Goal: Check status: Check status

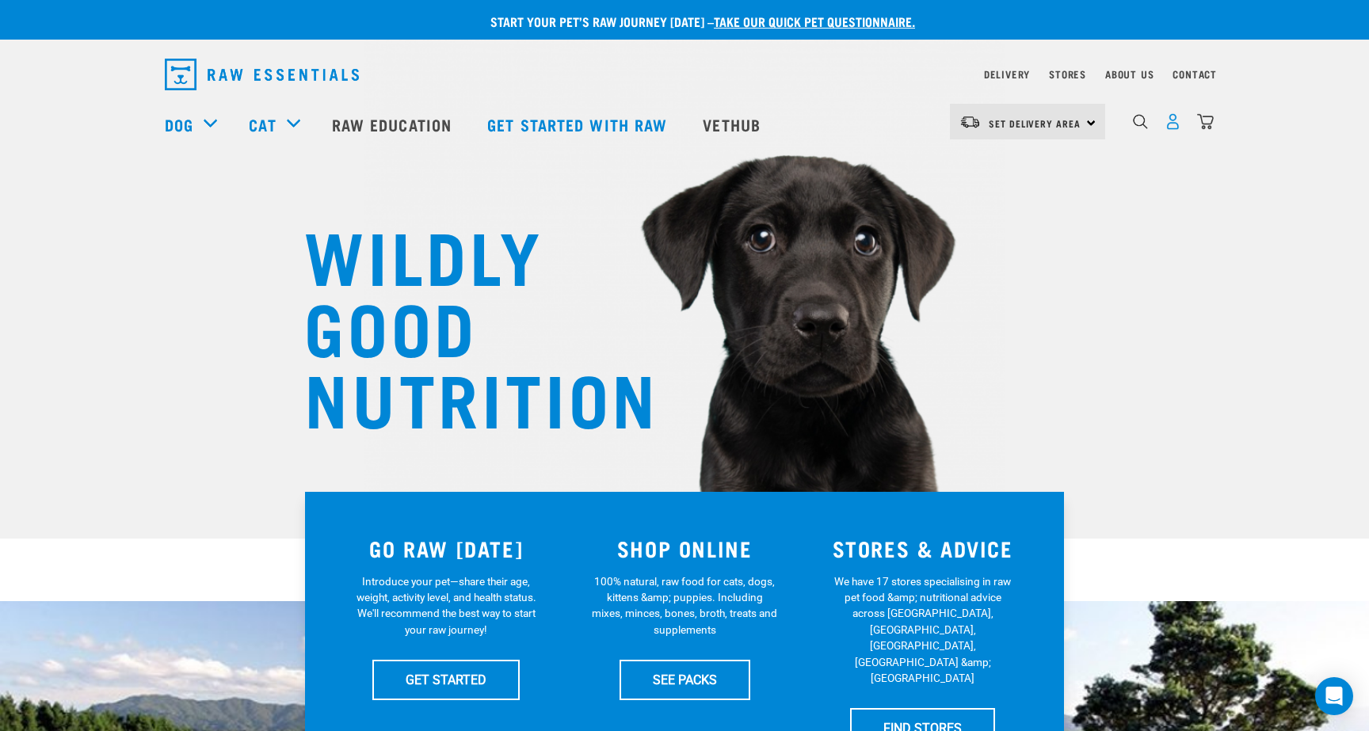
click at [1170, 123] on img "dropdown navigation" at bounding box center [1172, 121] width 17 height 17
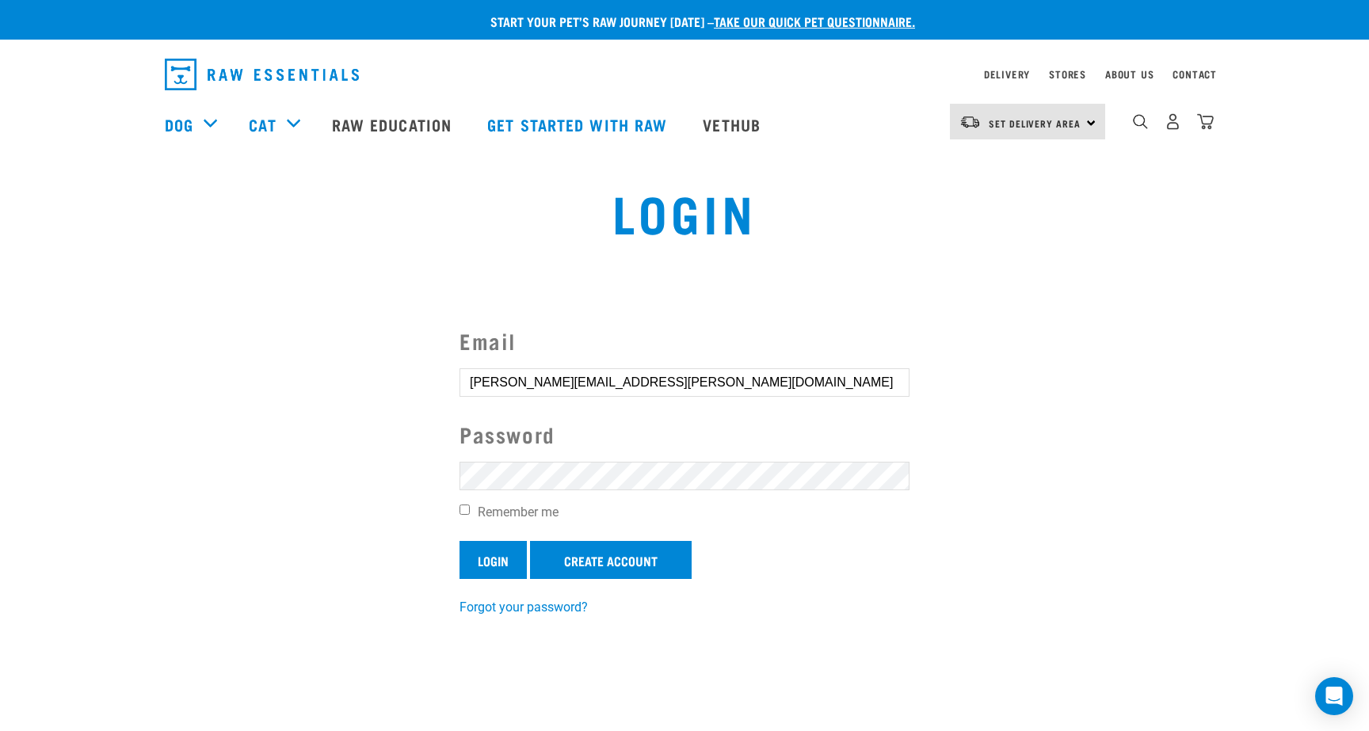
click at [490, 556] on input "Login" at bounding box center [492, 560] width 67 height 38
click at [462, 512] on input "Remember me" at bounding box center [464, 510] width 10 height 10
checkbox input "true"
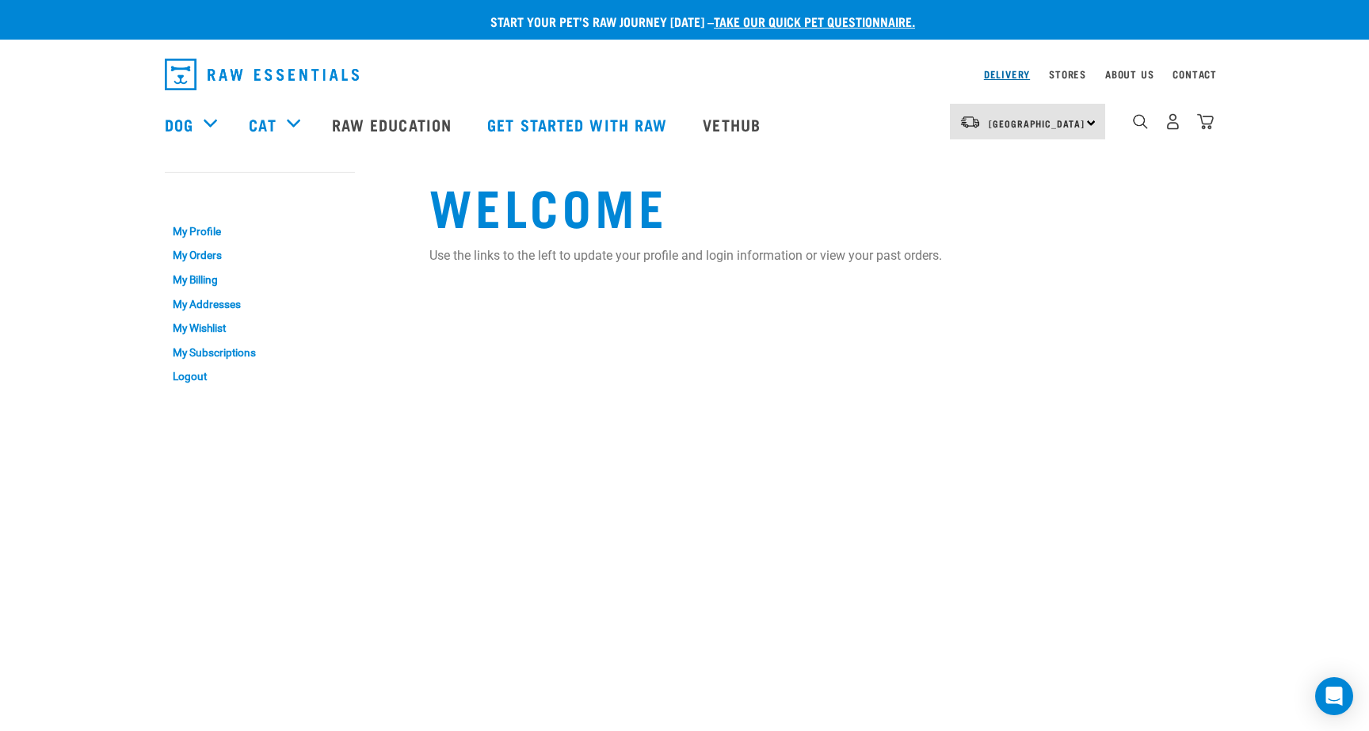
click at [1000, 73] on link "Delivery" at bounding box center [1007, 74] width 46 height 6
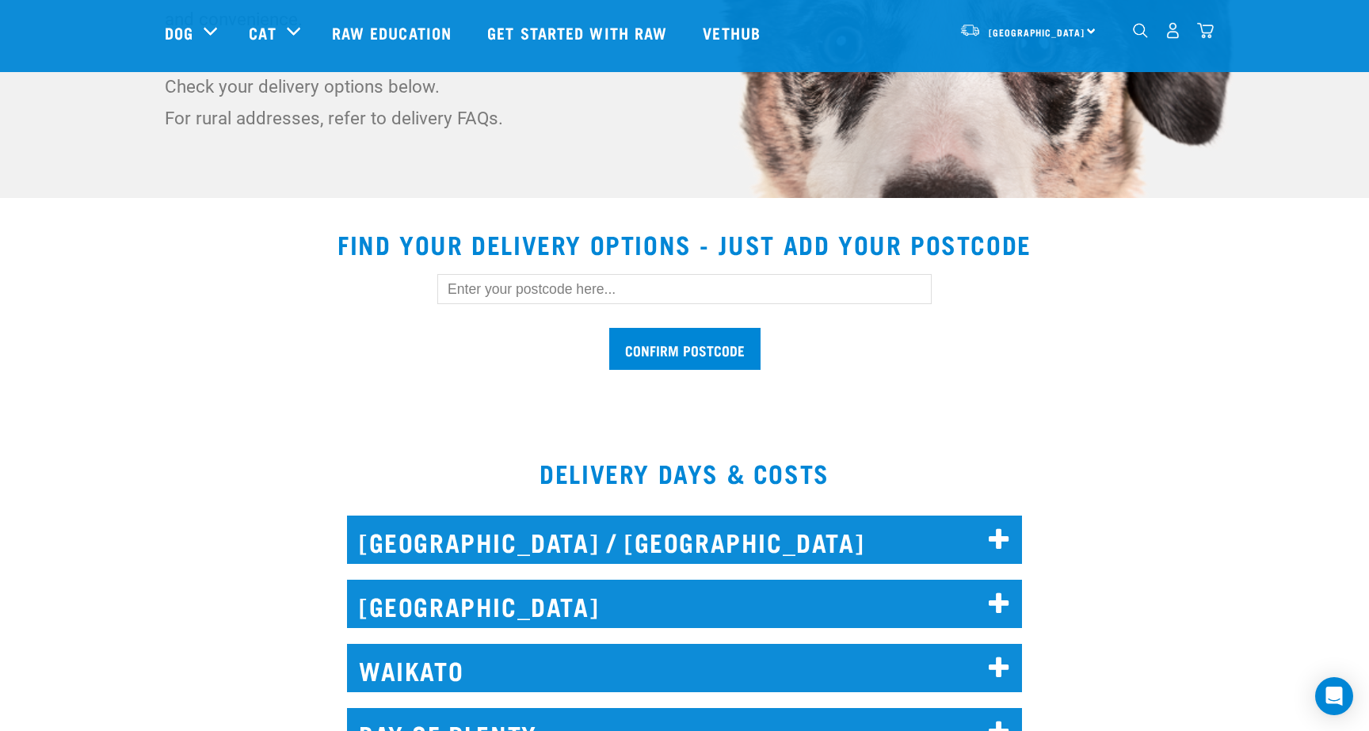
scroll to position [385, 0]
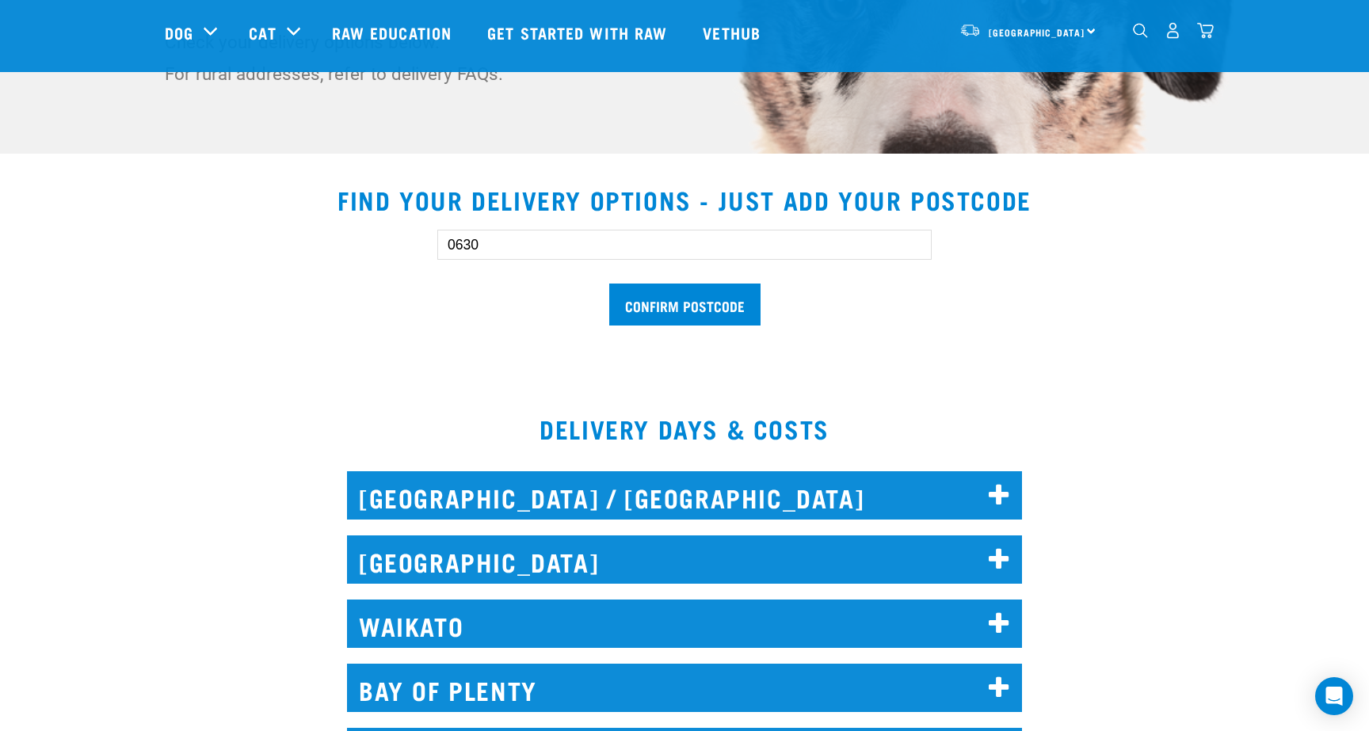
type input "0630"
click at [684, 305] on input "Confirm postcode" at bounding box center [684, 305] width 151 height 42
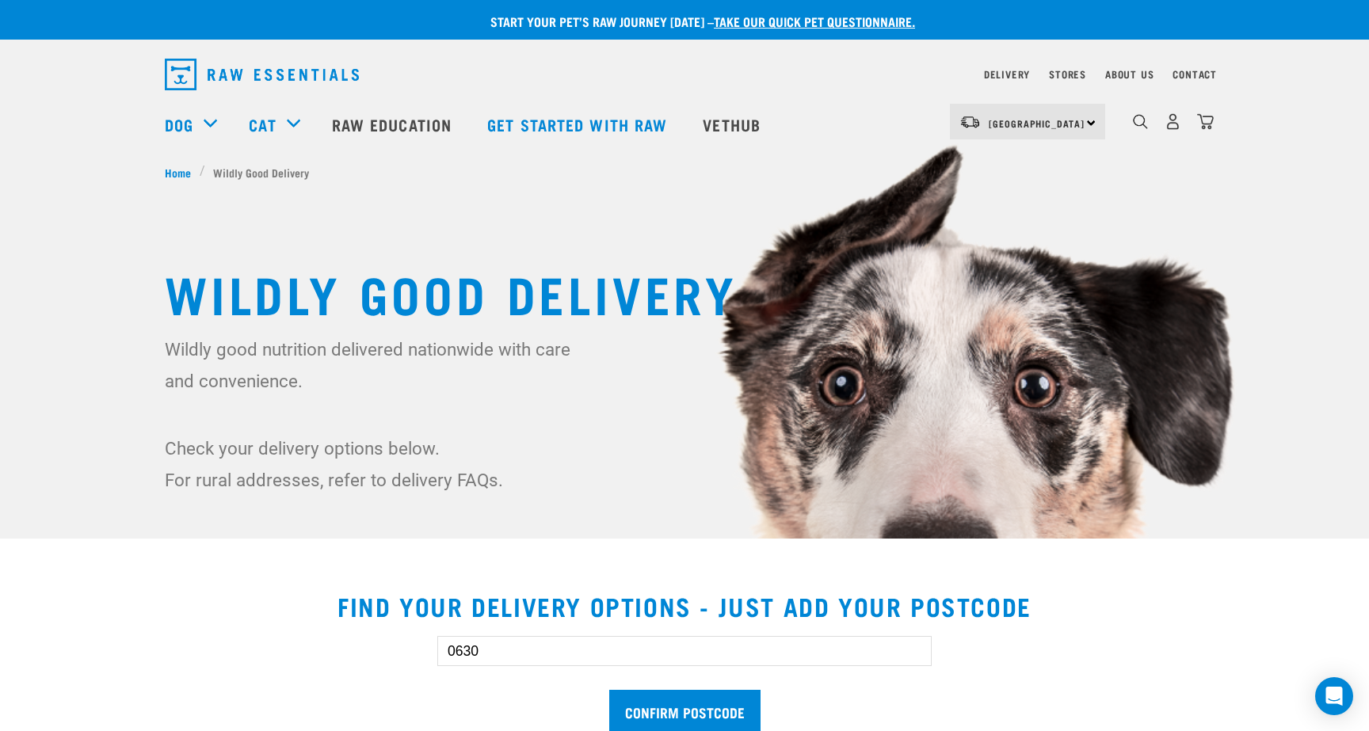
scroll to position [0, 0]
click at [1177, 121] on img "dropdown navigation" at bounding box center [1172, 121] width 17 height 17
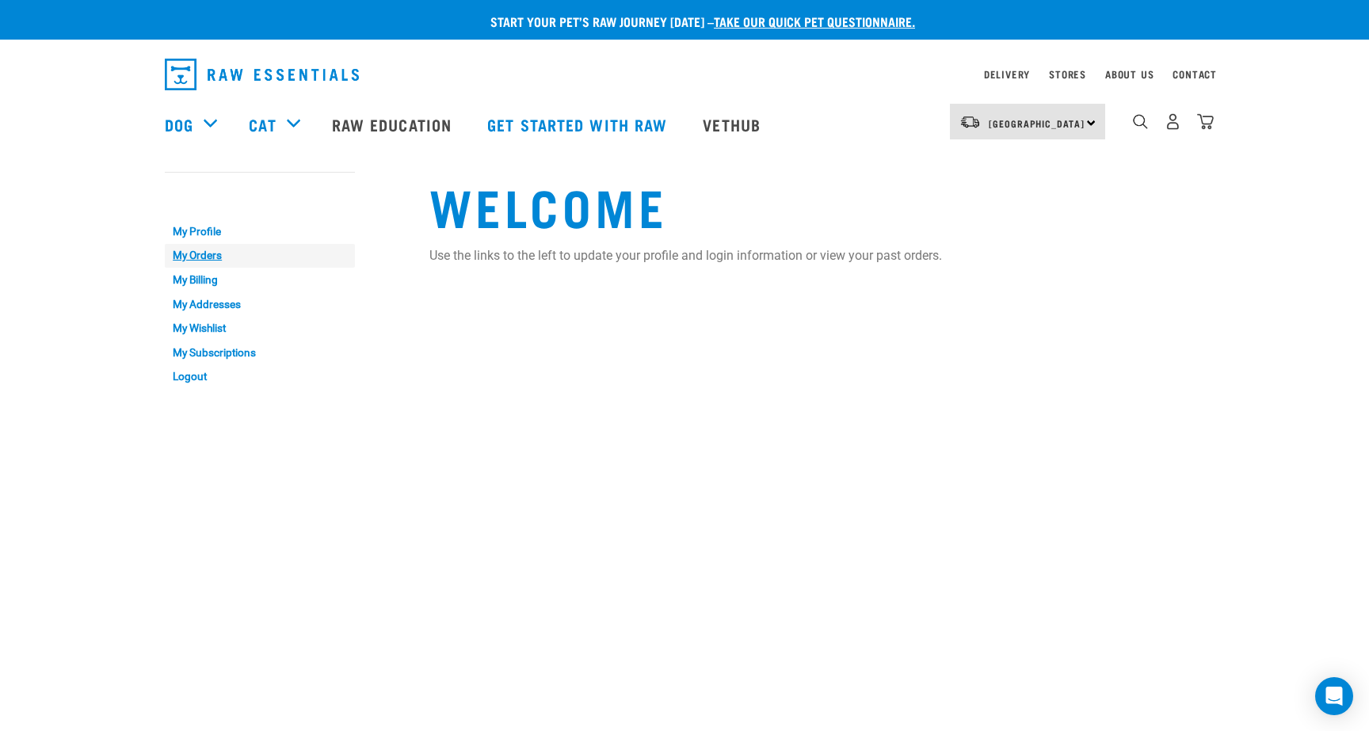
click at [195, 250] on link "My Orders" at bounding box center [260, 256] width 190 height 25
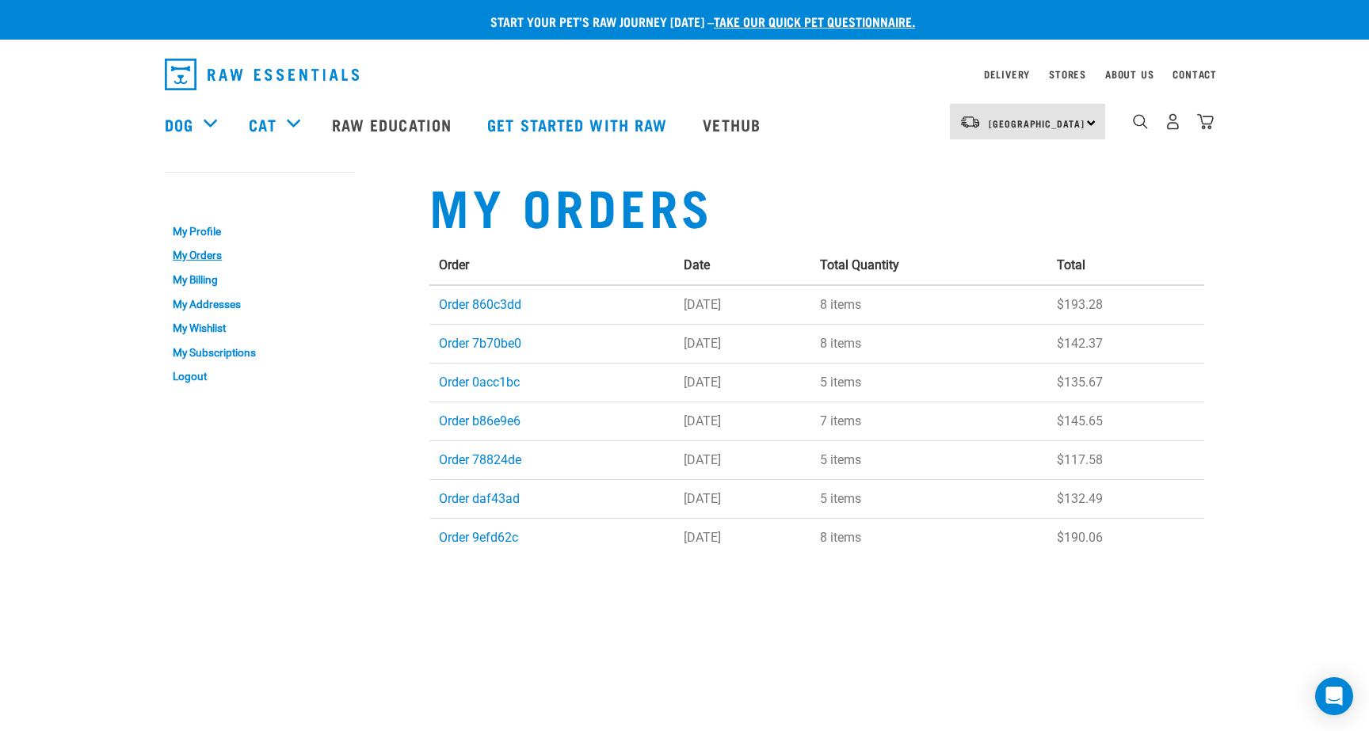
click at [1003, 68] on div "Delivery" at bounding box center [1007, 74] width 46 height 19
click at [998, 74] on link "Delivery" at bounding box center [1007, 74] width 46 height 6
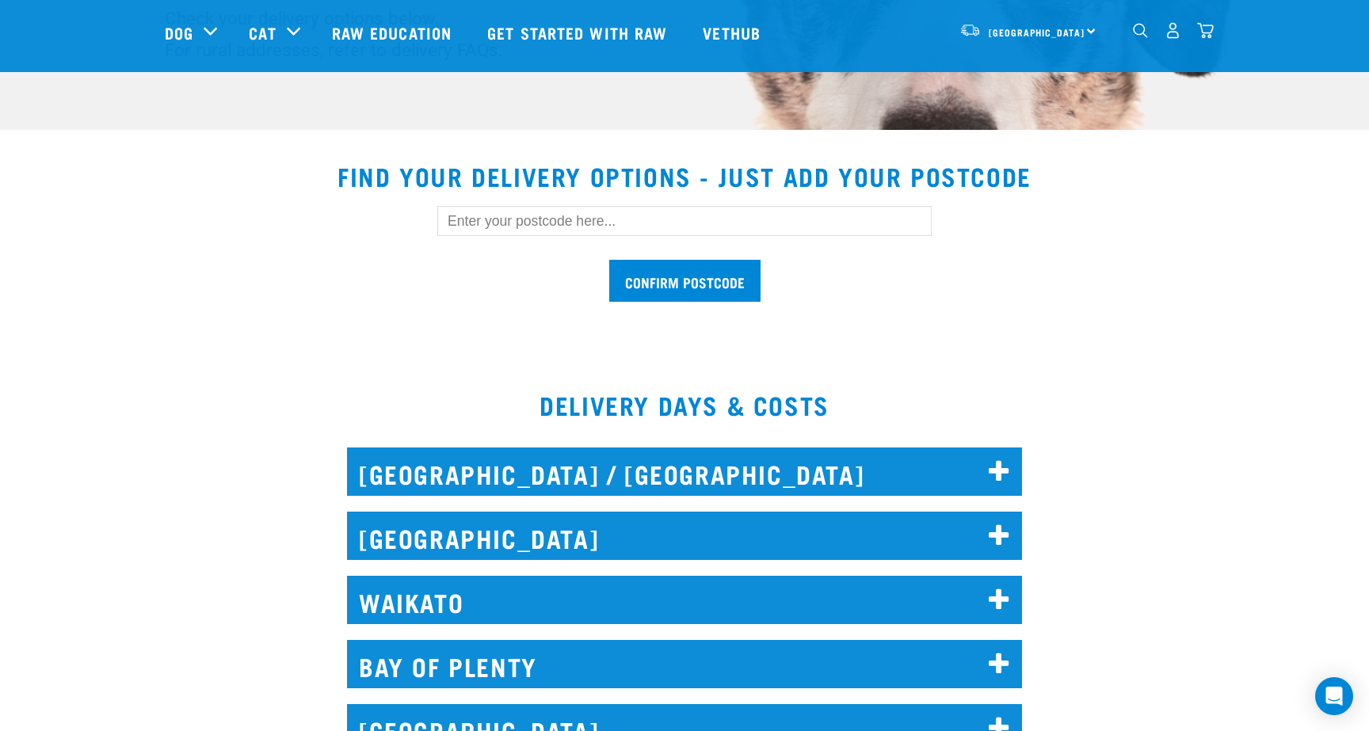
scroll to position [477, 0]
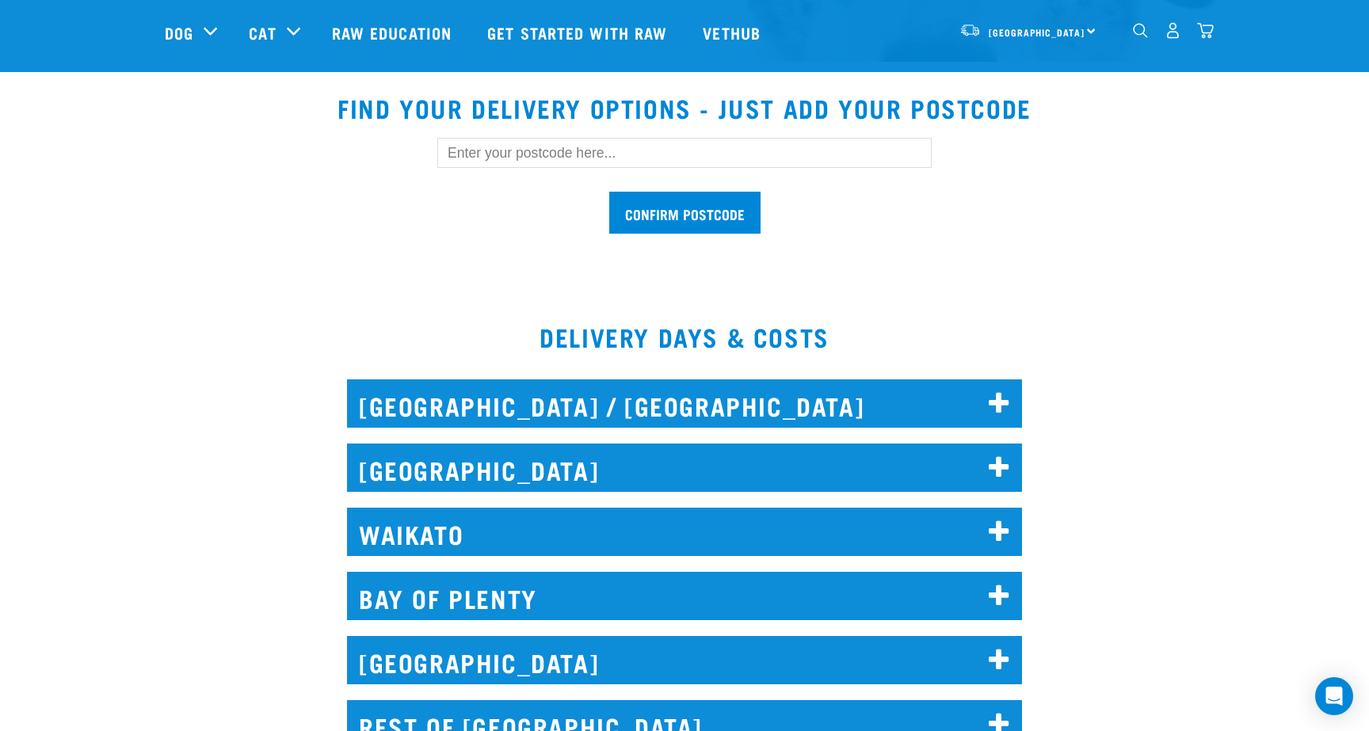
click at [689, 387] on h2 "[GEOGRAPHIC_DATA] / [GEOGRAPHIC_DATA]" at bounding box center [684, 403] width 675 height 48
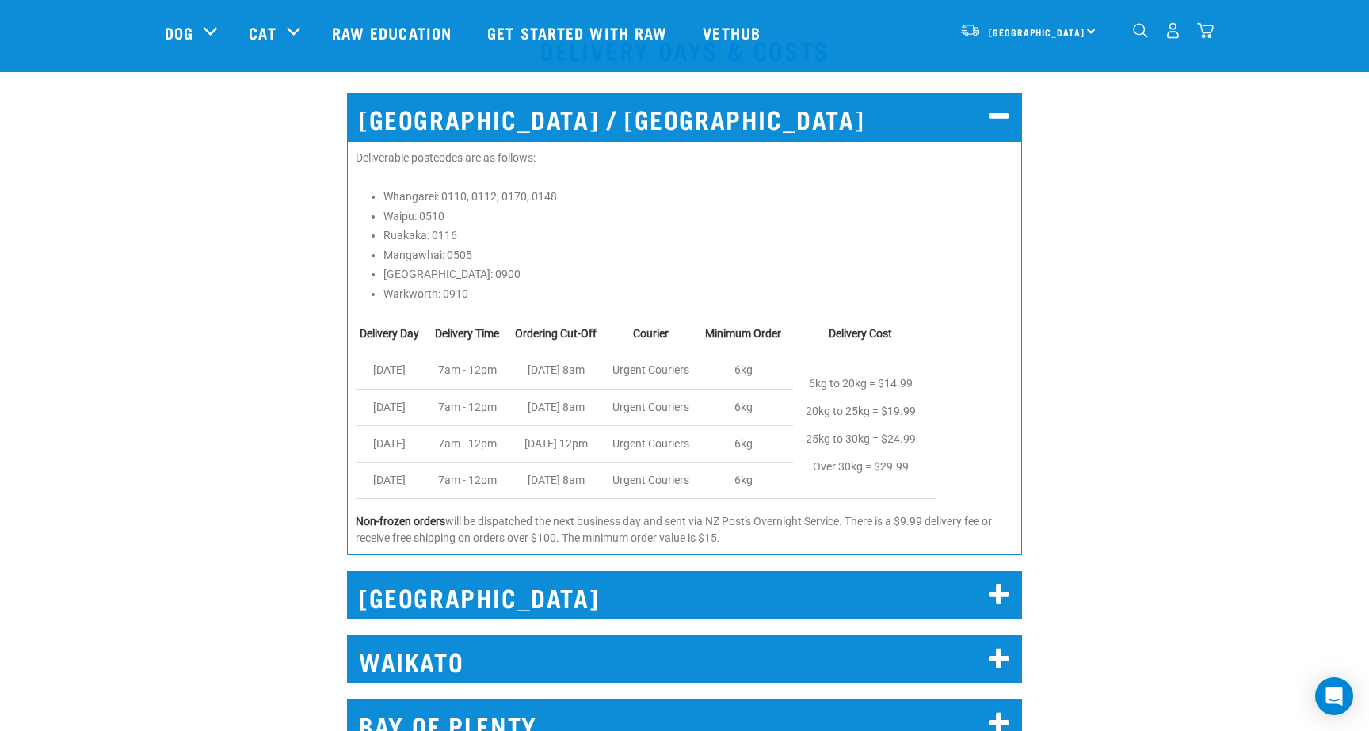
scroll to position [782, 0]
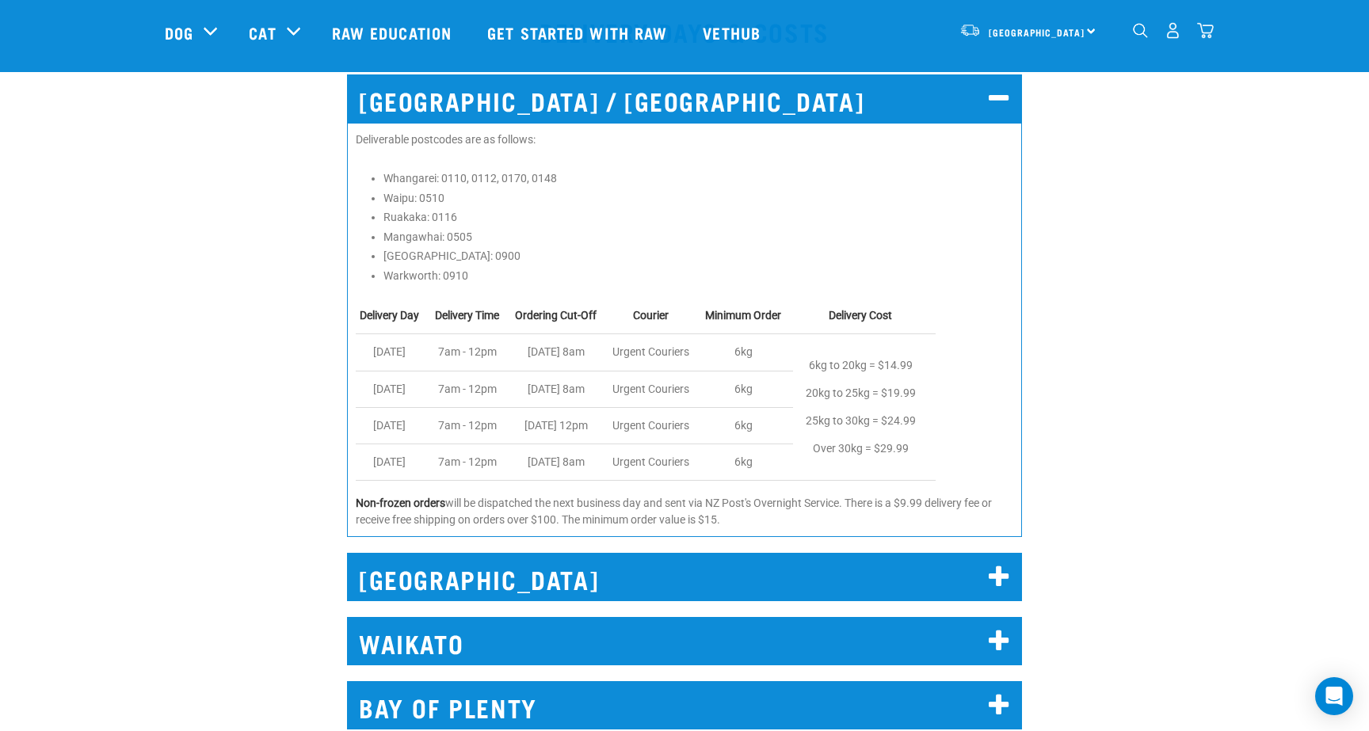
click at [589, 578] on h2 "[GEOGRAPHIC_DATA]" at bounding box center [684, 577] width 675 height 48
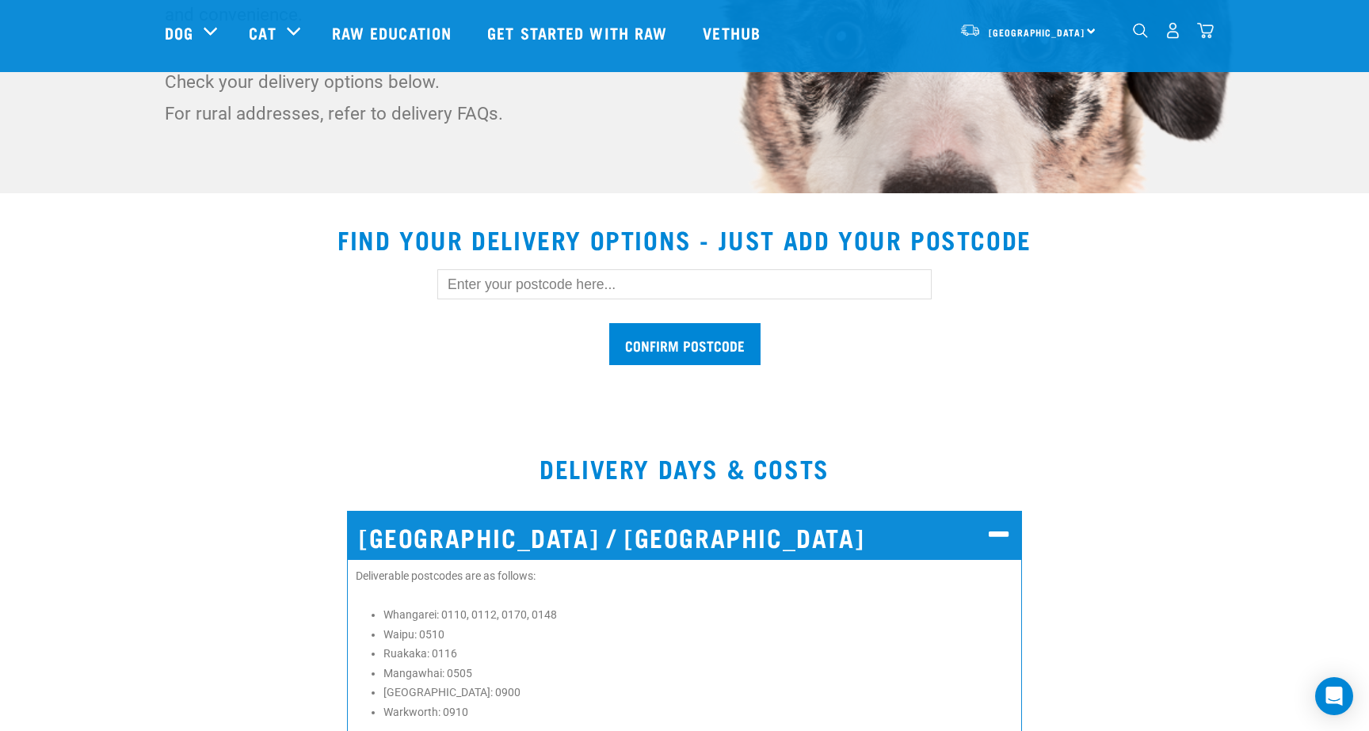
scroll to position [343, 0]
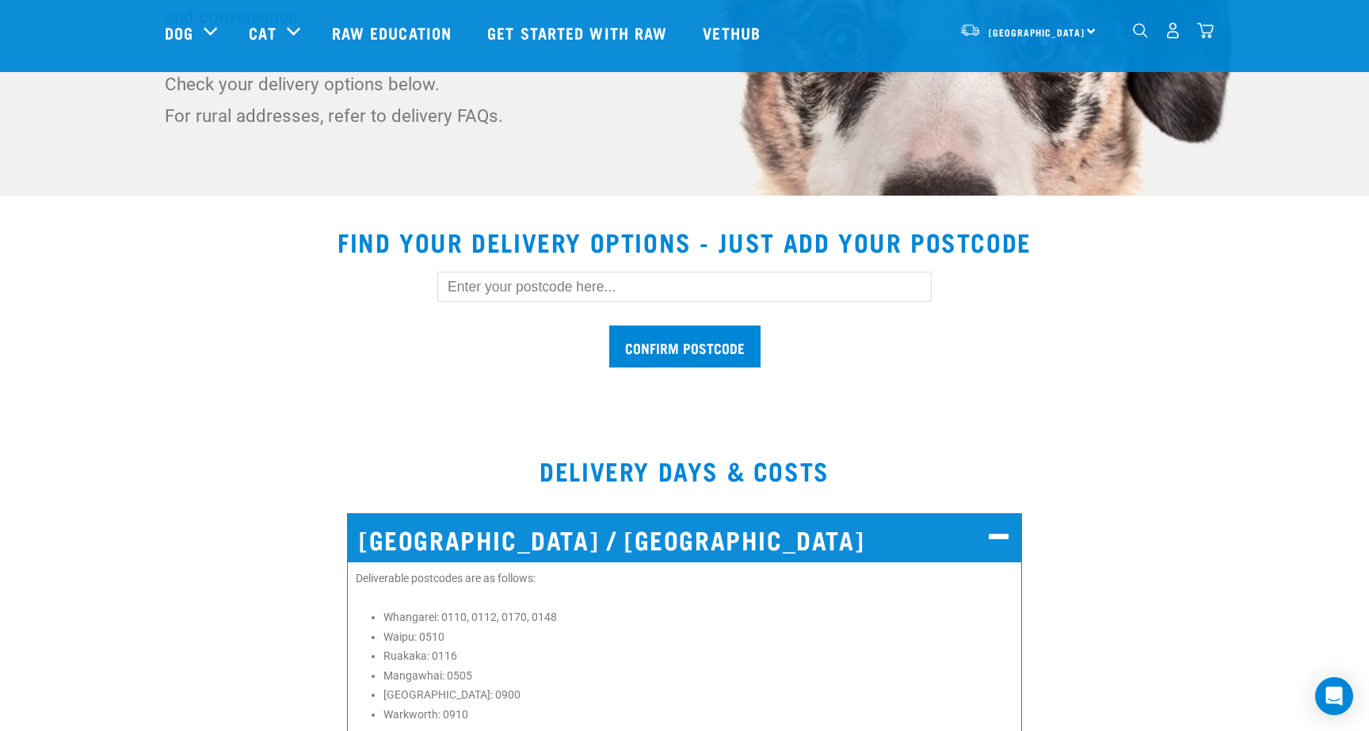
click at [558, 294] on input "text" at bounding box center [684, 287] width 494 height 30
type input "0630"
click at [662, 344] on input "Confirm postcode" at bounding box center [684, 347] width 151 height 42
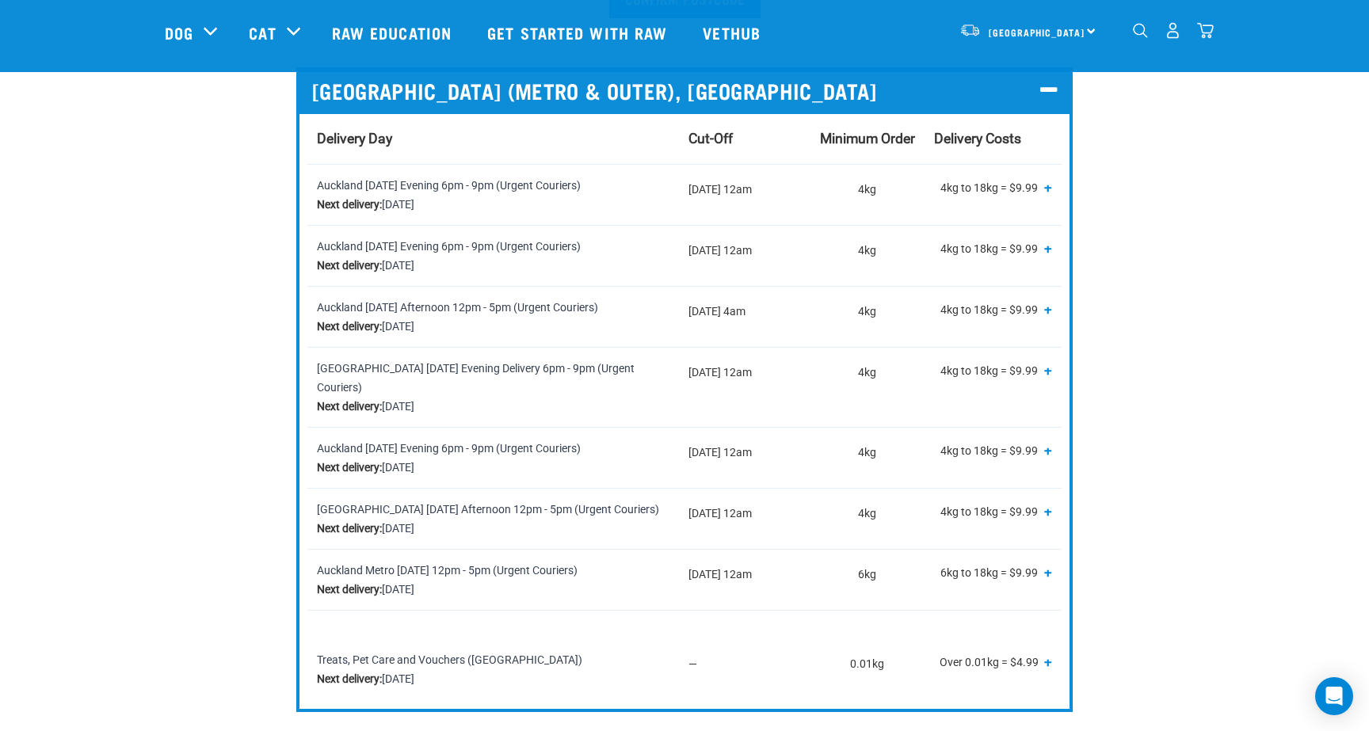
scroll to position [701, 0]
